Goal: Task Accomplishment & Management: Manage account settings

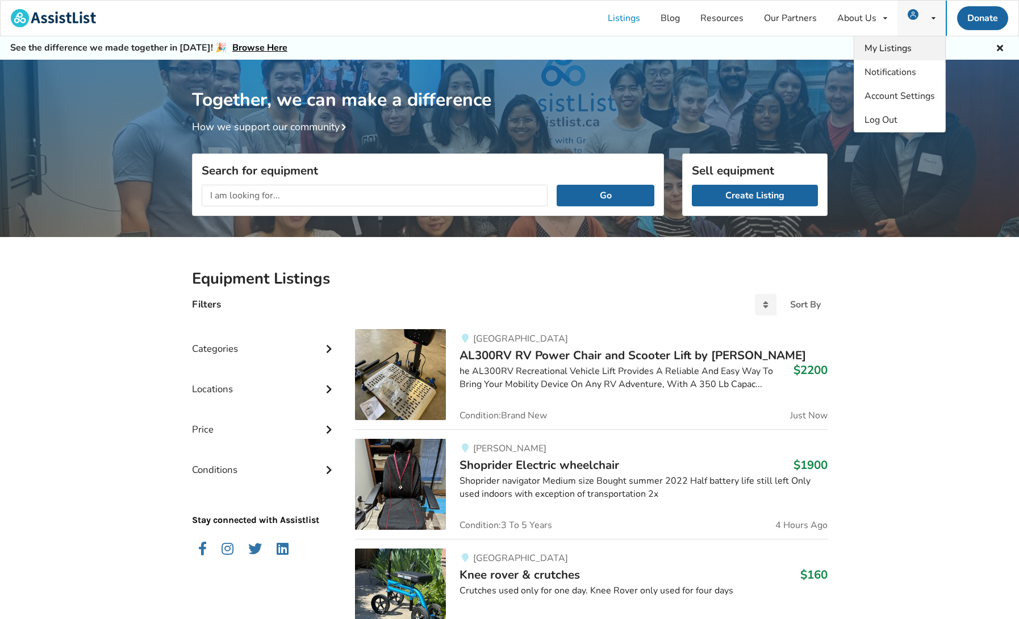
click at [886, 51] on span "My Listings" at bounding box center [888, 48] width 47 height 12
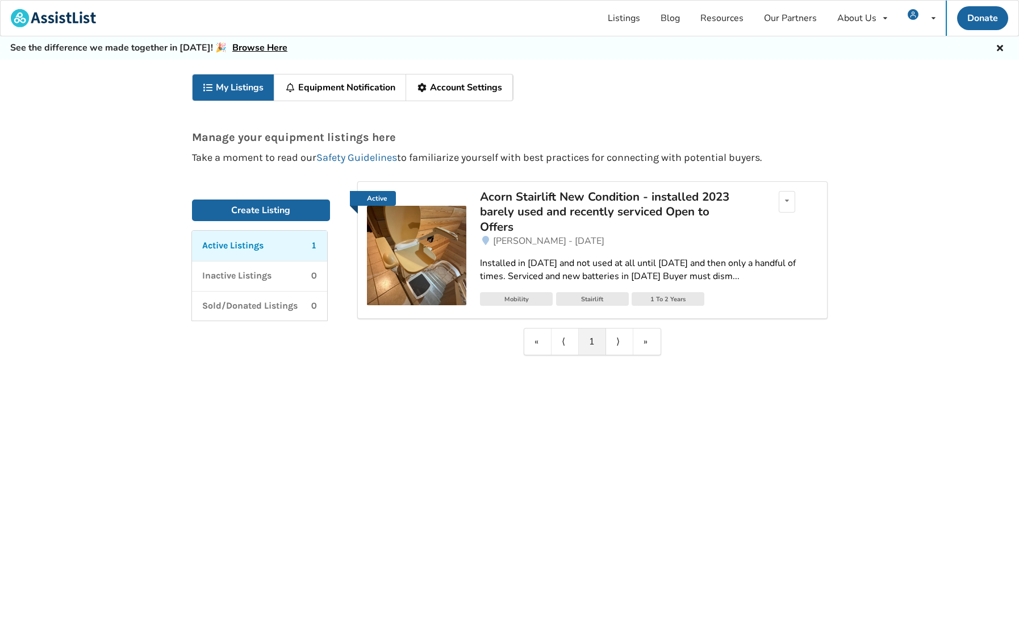
drag, startPoint x: 526, startPoint y: 198, endPoint x: 531, endPoint y: 212, distance: 14.9
click at [526, 198] on div "Acorn Stairlift New Condition - installed 2023 barely used and recently service…" at bounding box center [612, 211] width 265 height 45
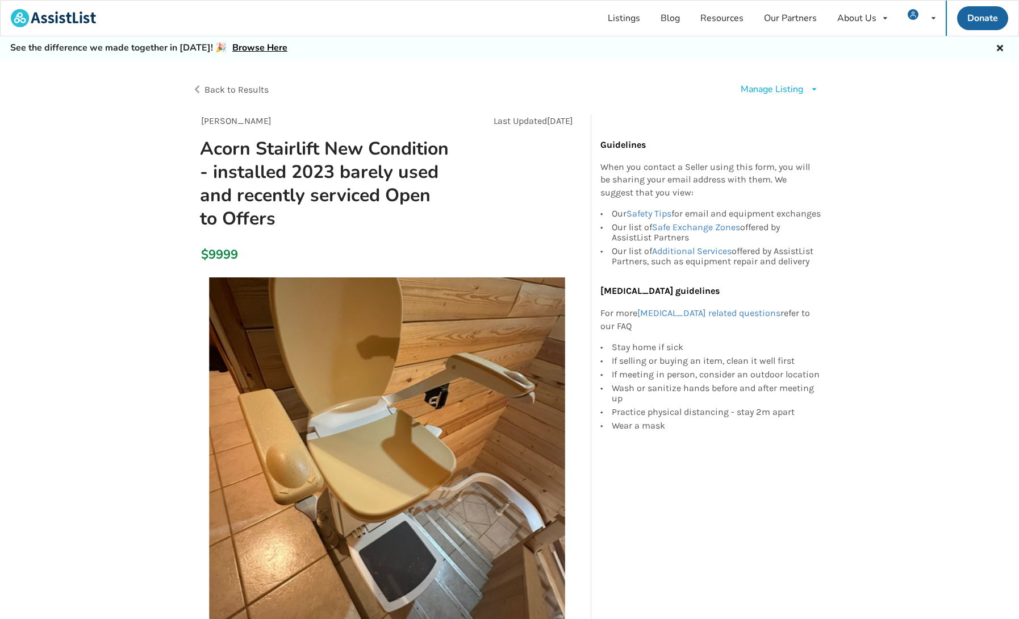
click at [807, 86] on div "Manage Listing Edit listing Renew listing Mark as Sold Delete listing" at bounding box center [780, 89] width 78 height 13
click at [790, 115] on span "Edit listing" at bounding box center [791, 115] width 44 height 12
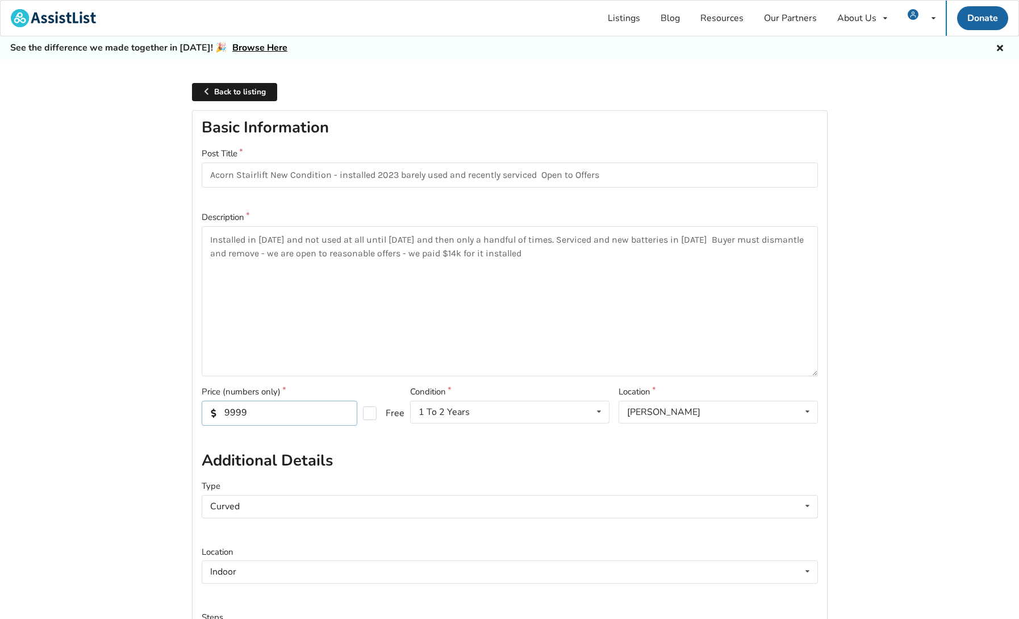
click at [286, 408] on input "9999" at bounding box center [280, 412] width 156 height 25
type input "9"
type input "3000"
click at [539, 253] on textarea "Installed in [DATE] and not used at all until [DATE] and then only a handful of…" at bounding box center [510, 301] width 616 height 150
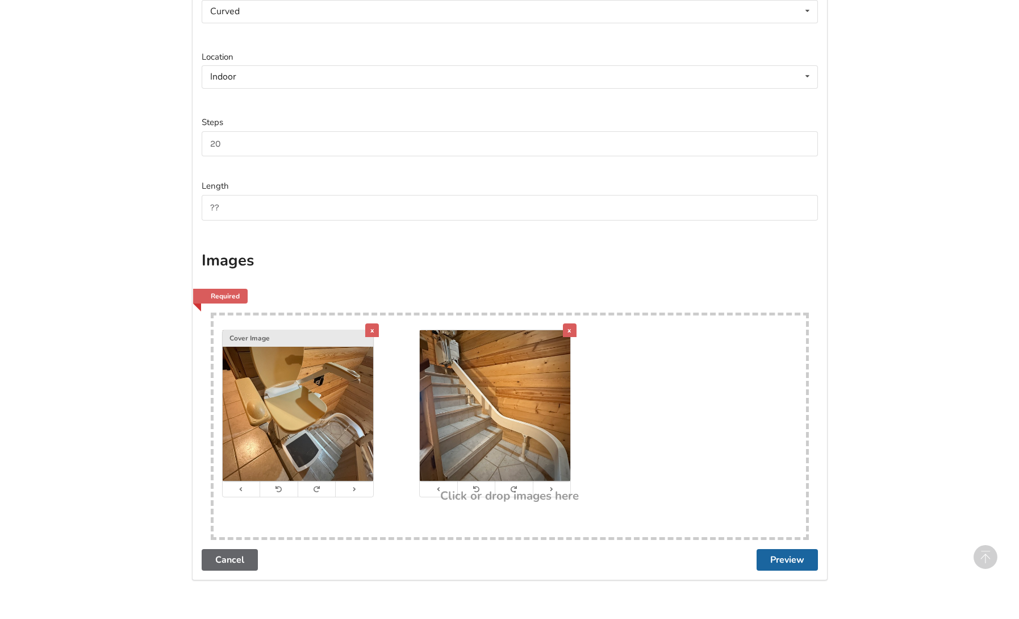
scroll to position [494, 0]
type textarea "Installed in [DATE] and not used at all until [DATE] and then only a handful of…"
click at [780, 554] on button "Preview" at bounding box center [787, 560] width 61 height 22
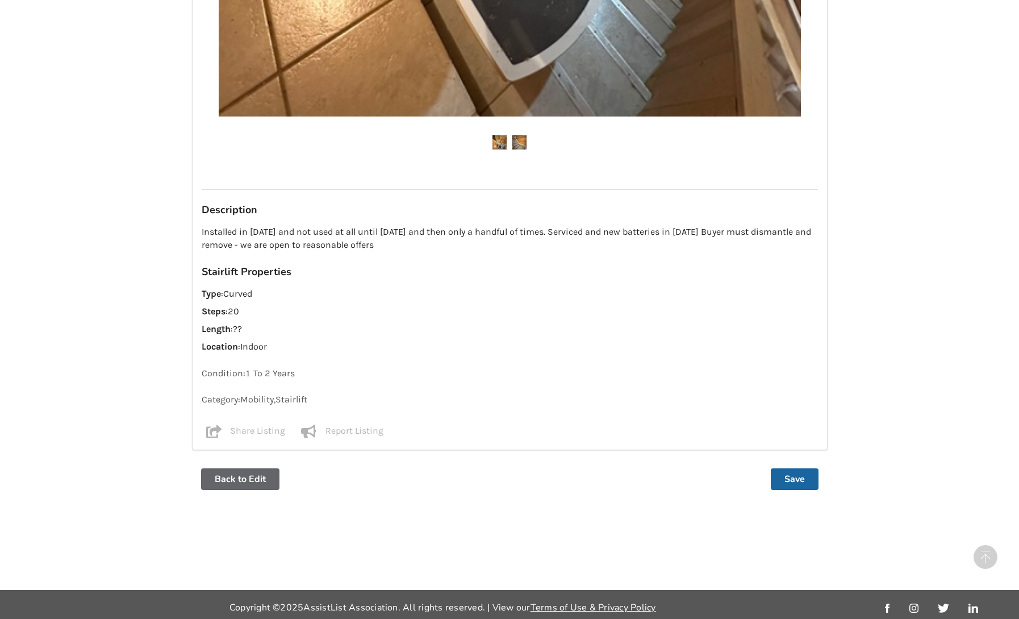
scroll to position [728, 0]
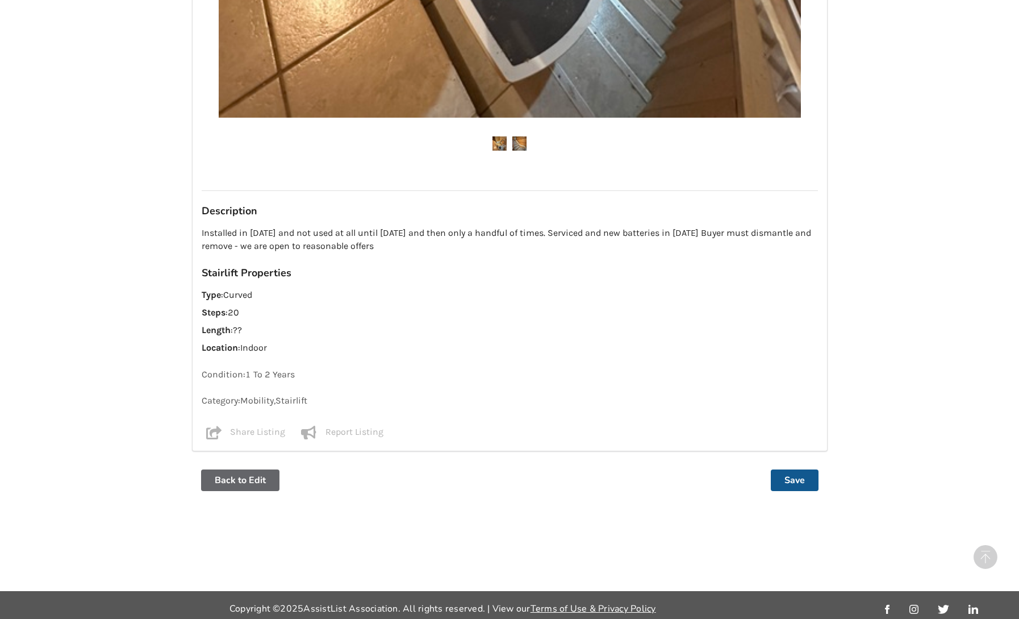
click at [793, 471] on button "Save" at bounding box center [795, 480] width 48 height 22
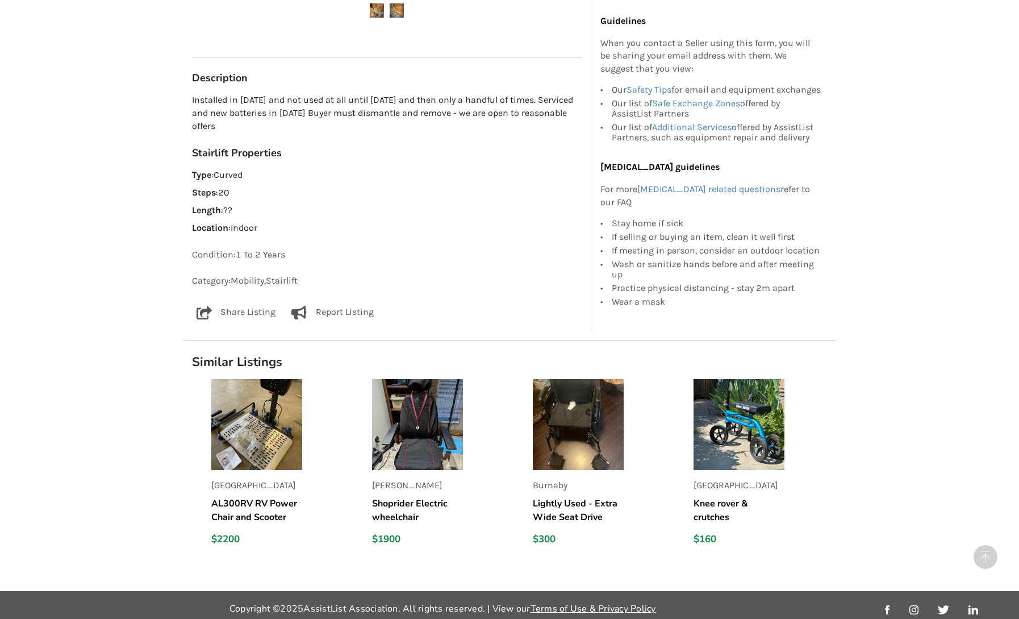
scroll to position [648, 0]
